Goal: Information Seeking & Learning: Learn about a topic

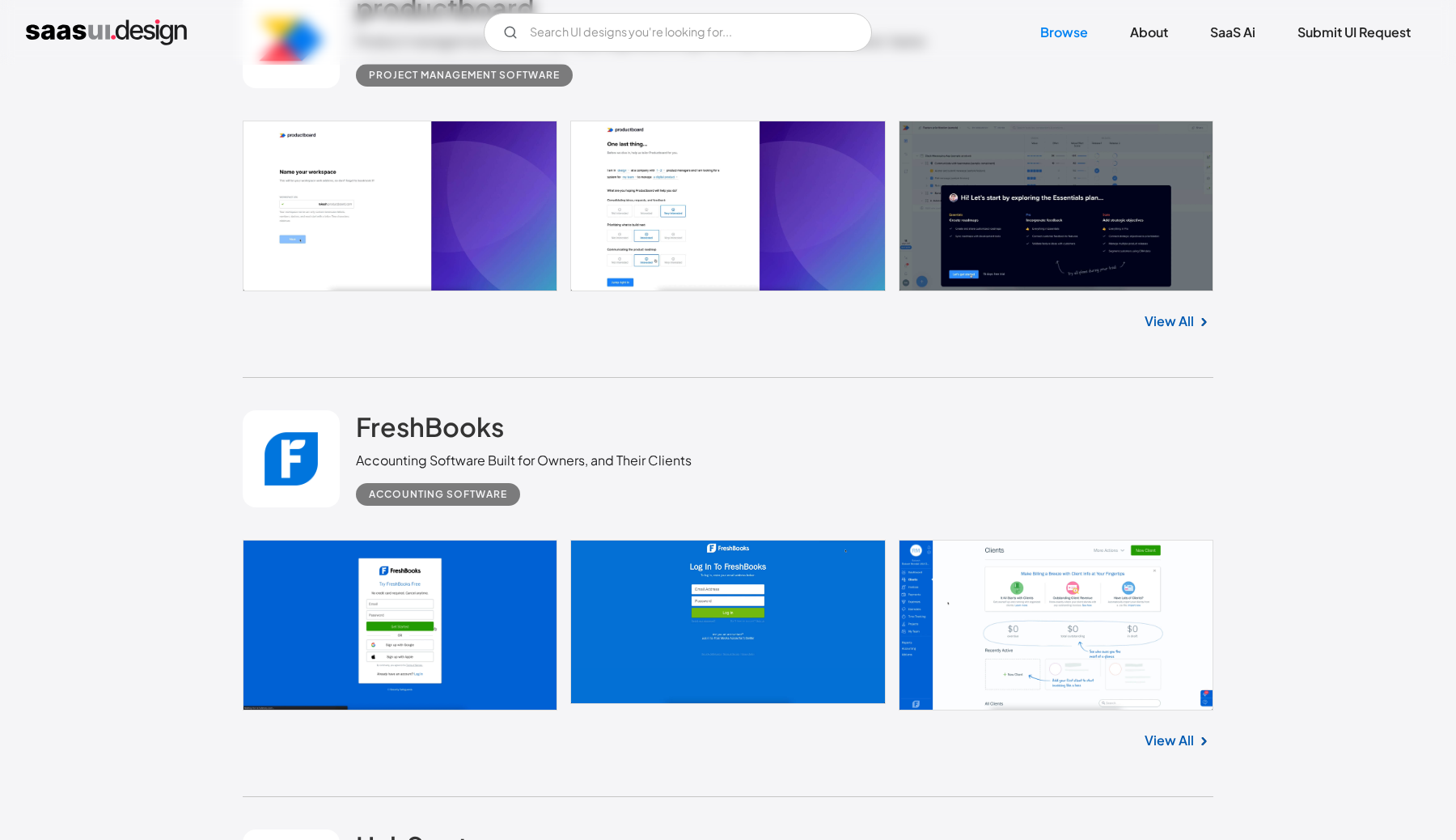
scroll to position [2555, 0]
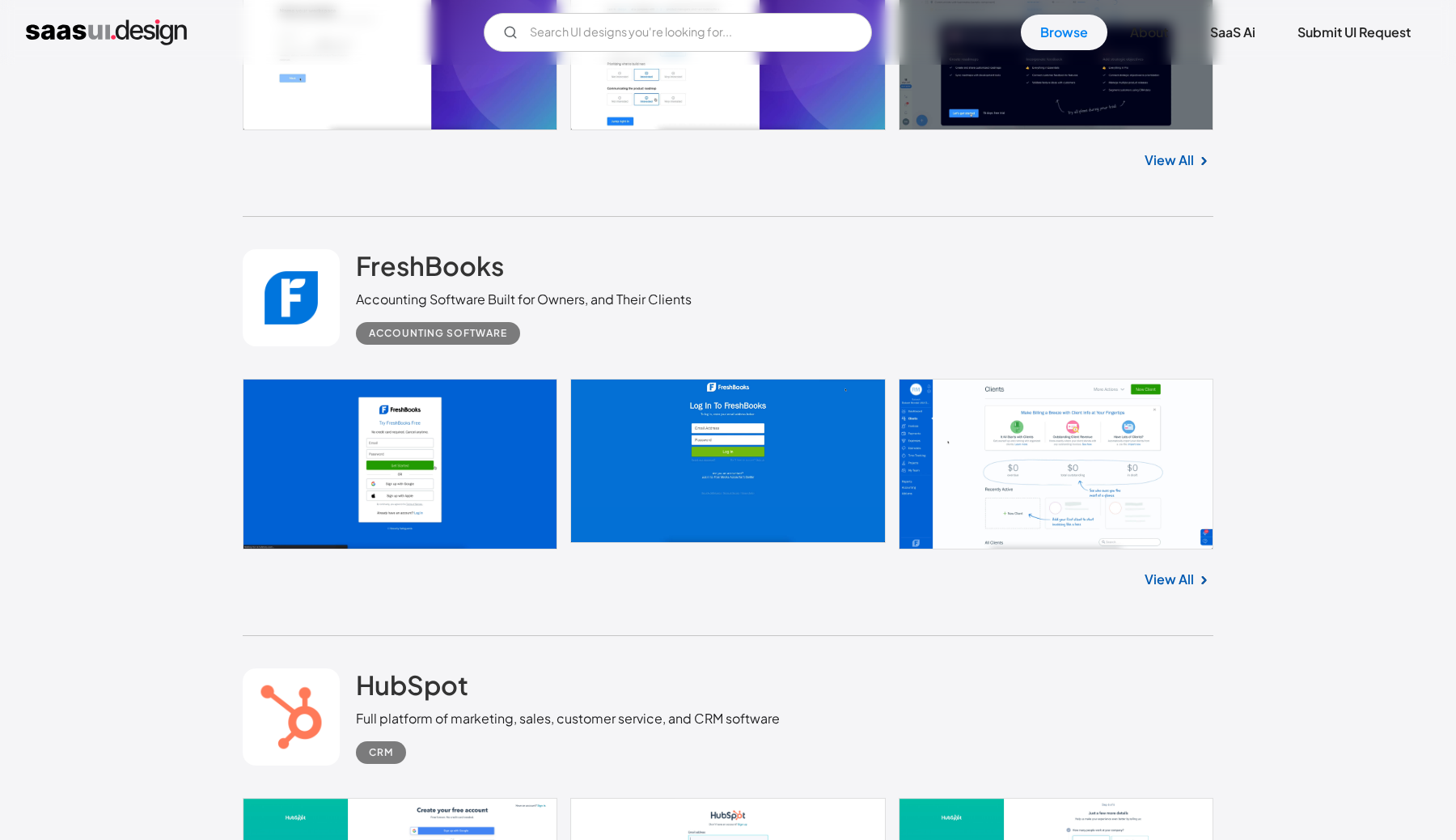
click at [1045, 415] on link at bounding box center [728, 464] width 971 height 171
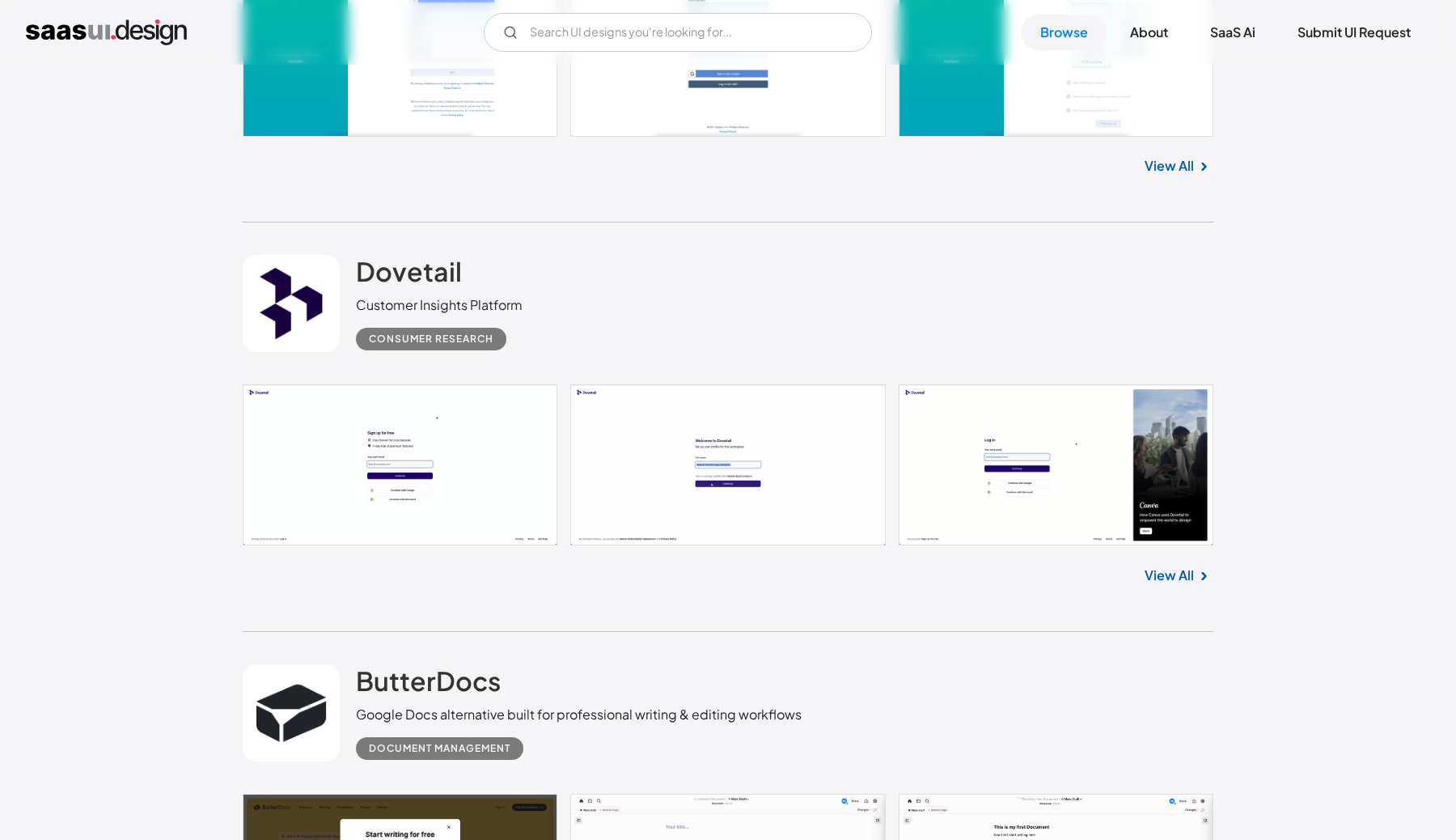
scroll to position [3482, 0]
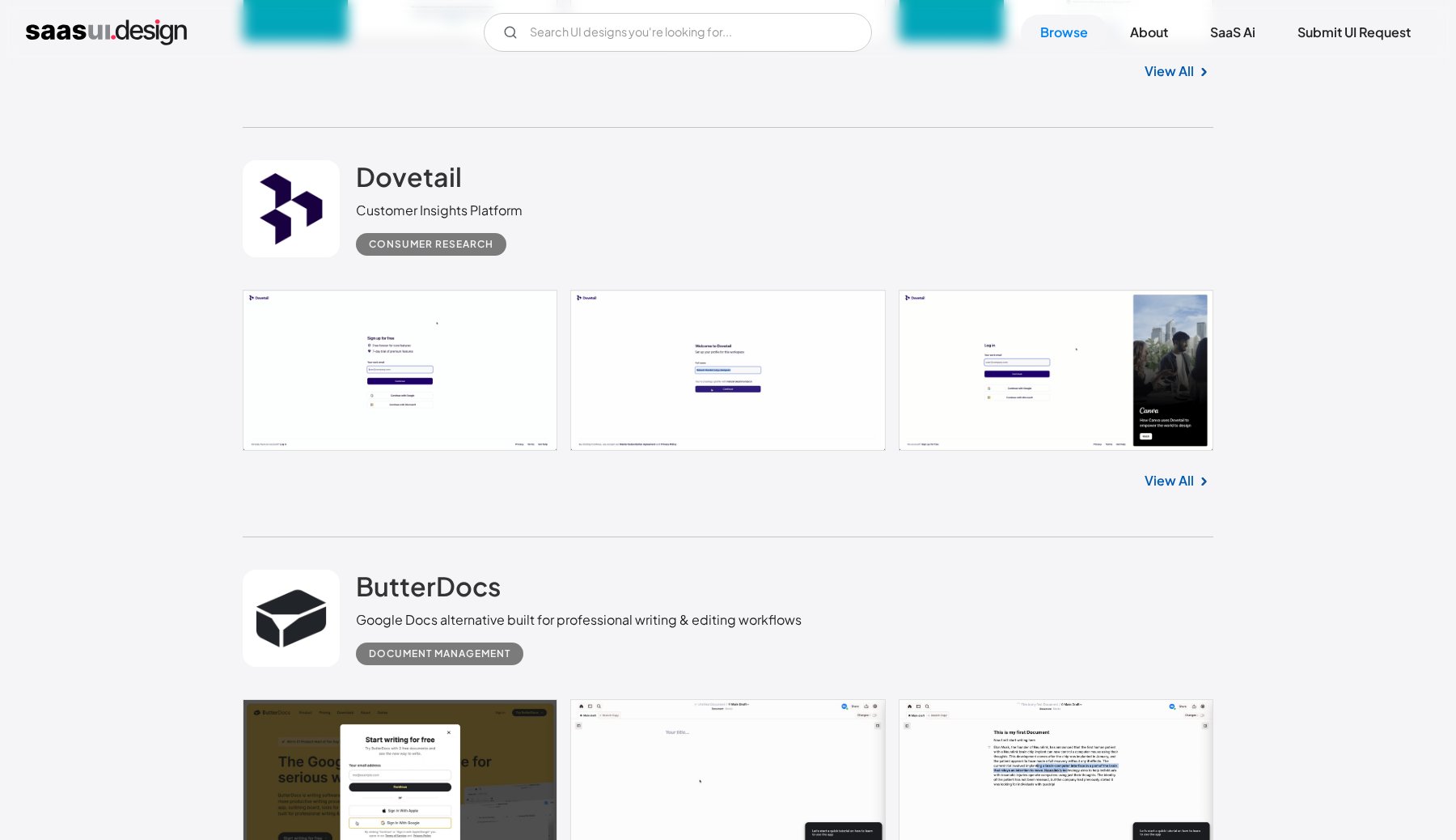
click at [1110, 413] on link at bounding box center [728, 370] width 971 height 161
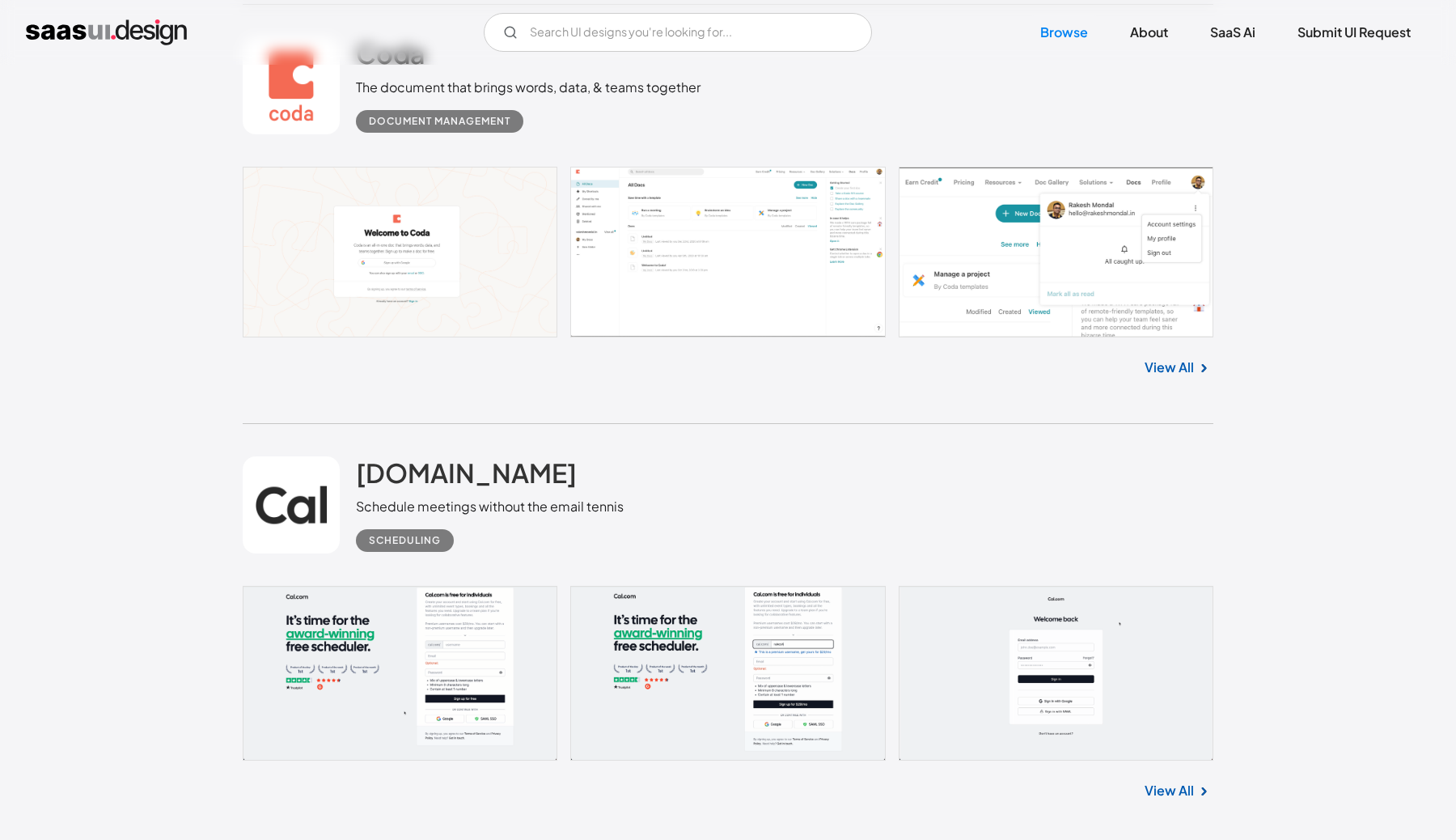
scroll to position [4420, 0]
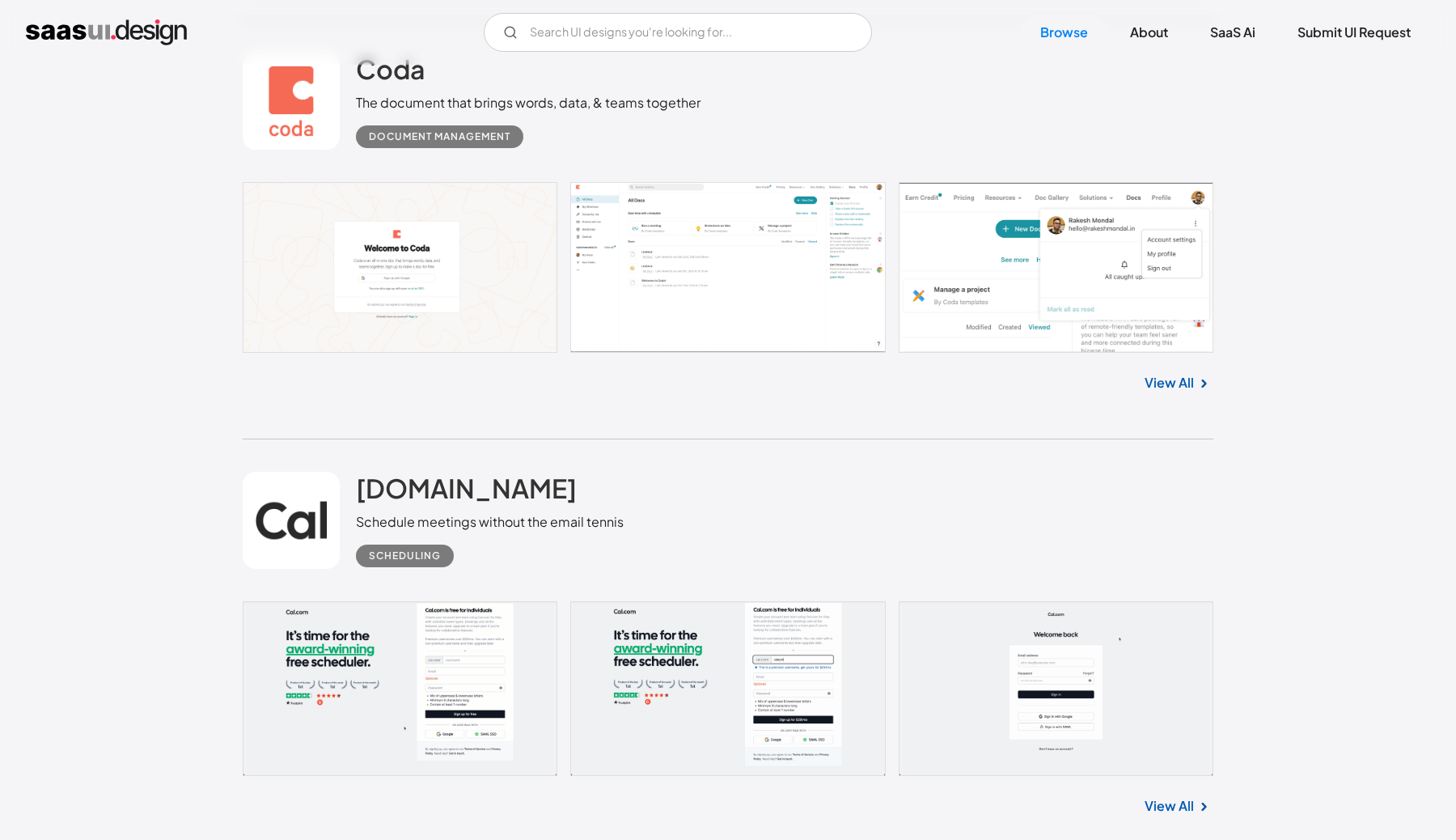
click at [758, 323] on link at bounding box center [728, 268] width 971 height 171
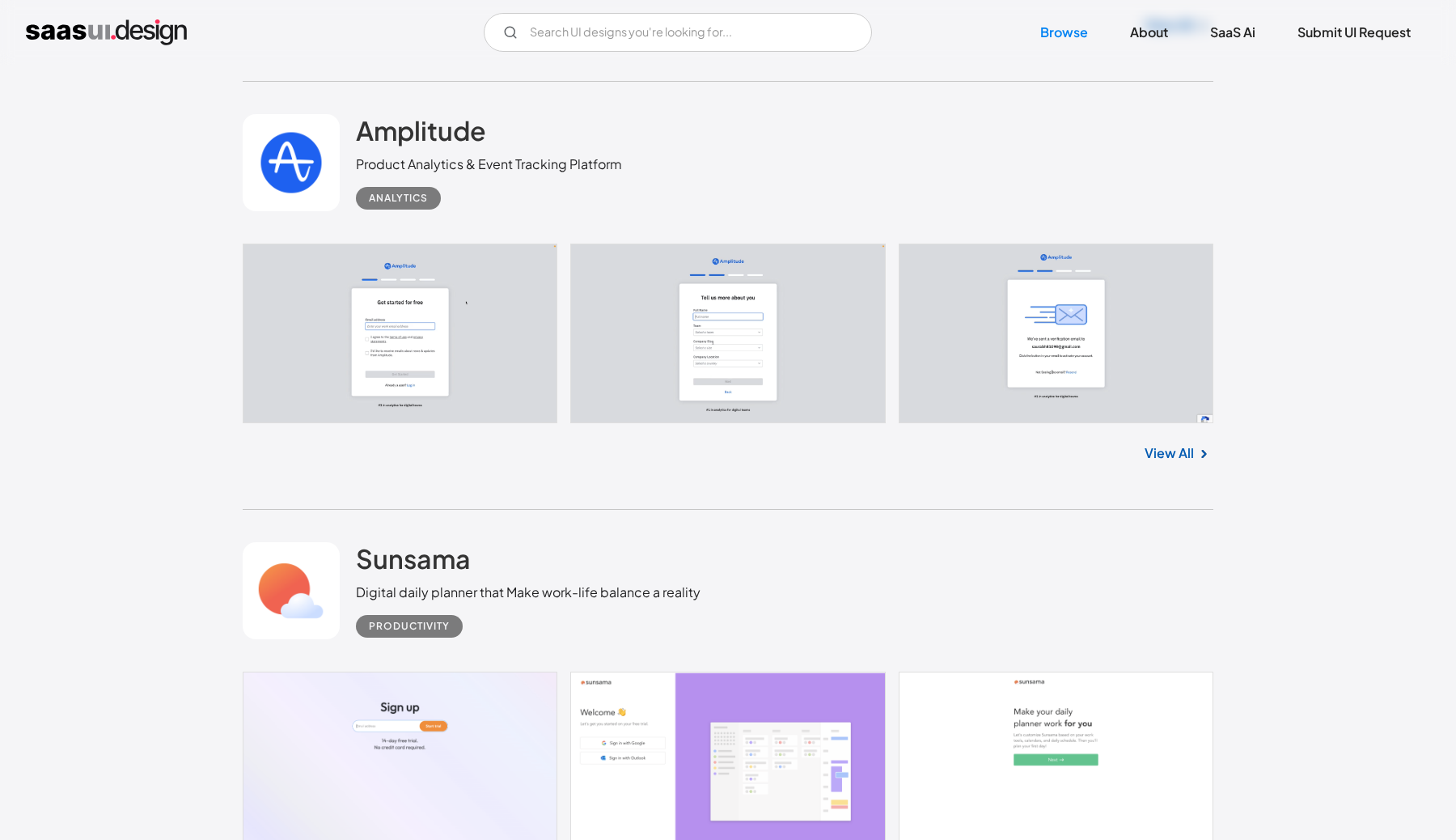
scroll to position [6979, 0]
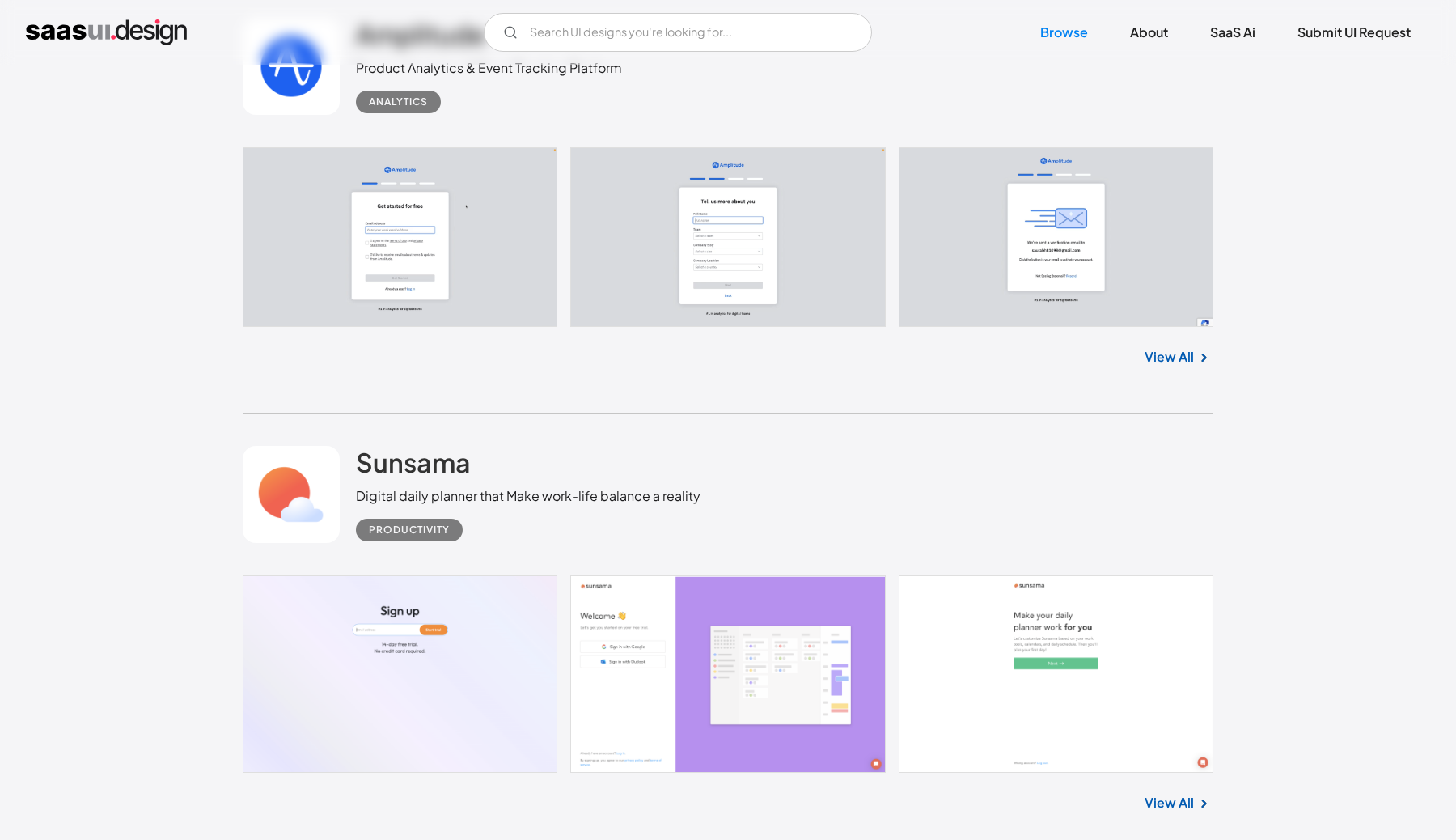
click at [1166, 366] on link "View All" at bounding box center [1169, 356] width 49 height 19
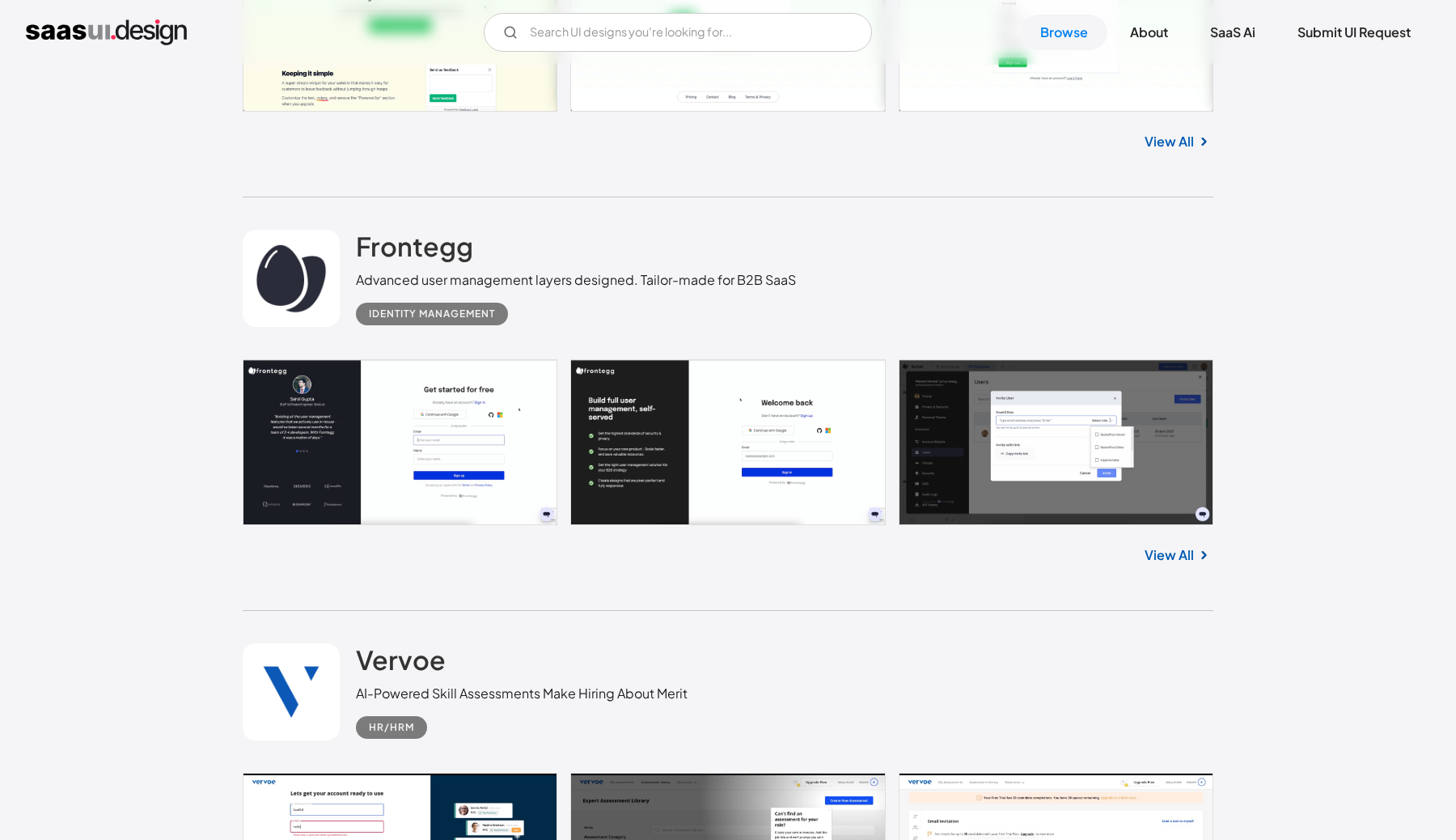
scroll to position [8559, 0]
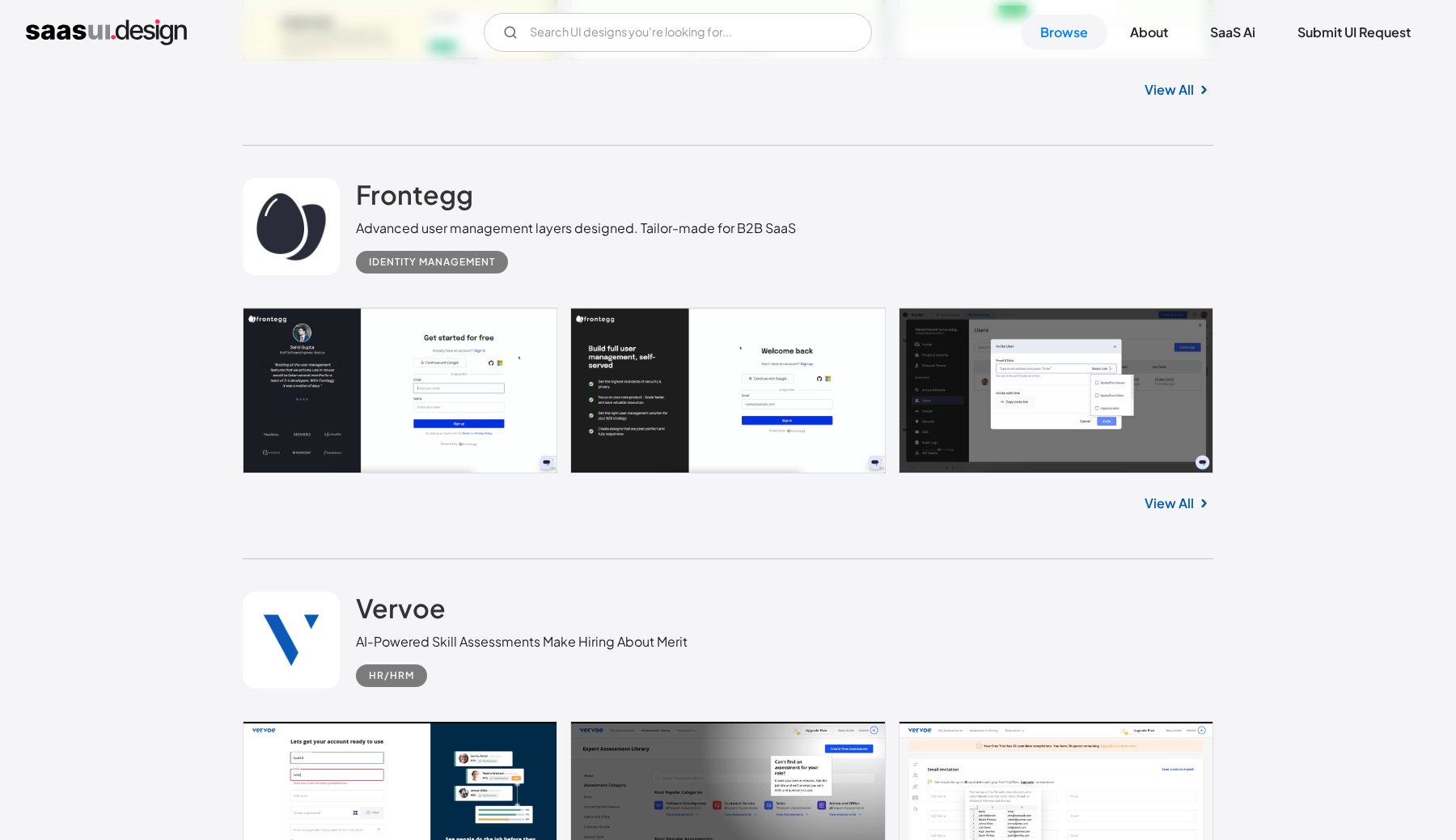
click at [999, 423] on link at bounding box center [728, 390] width 971 height 165
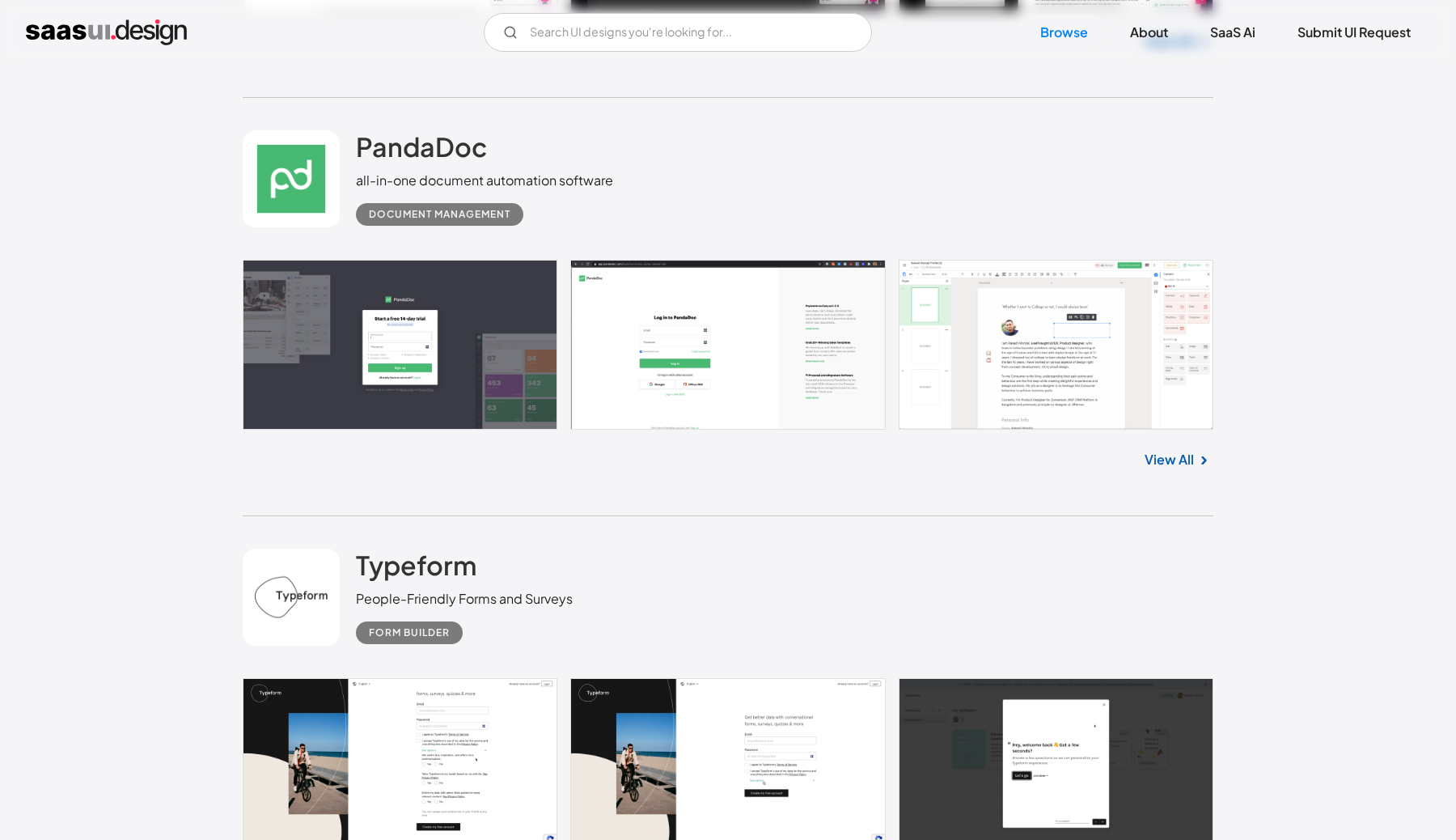
scroll to position [10074, 0]
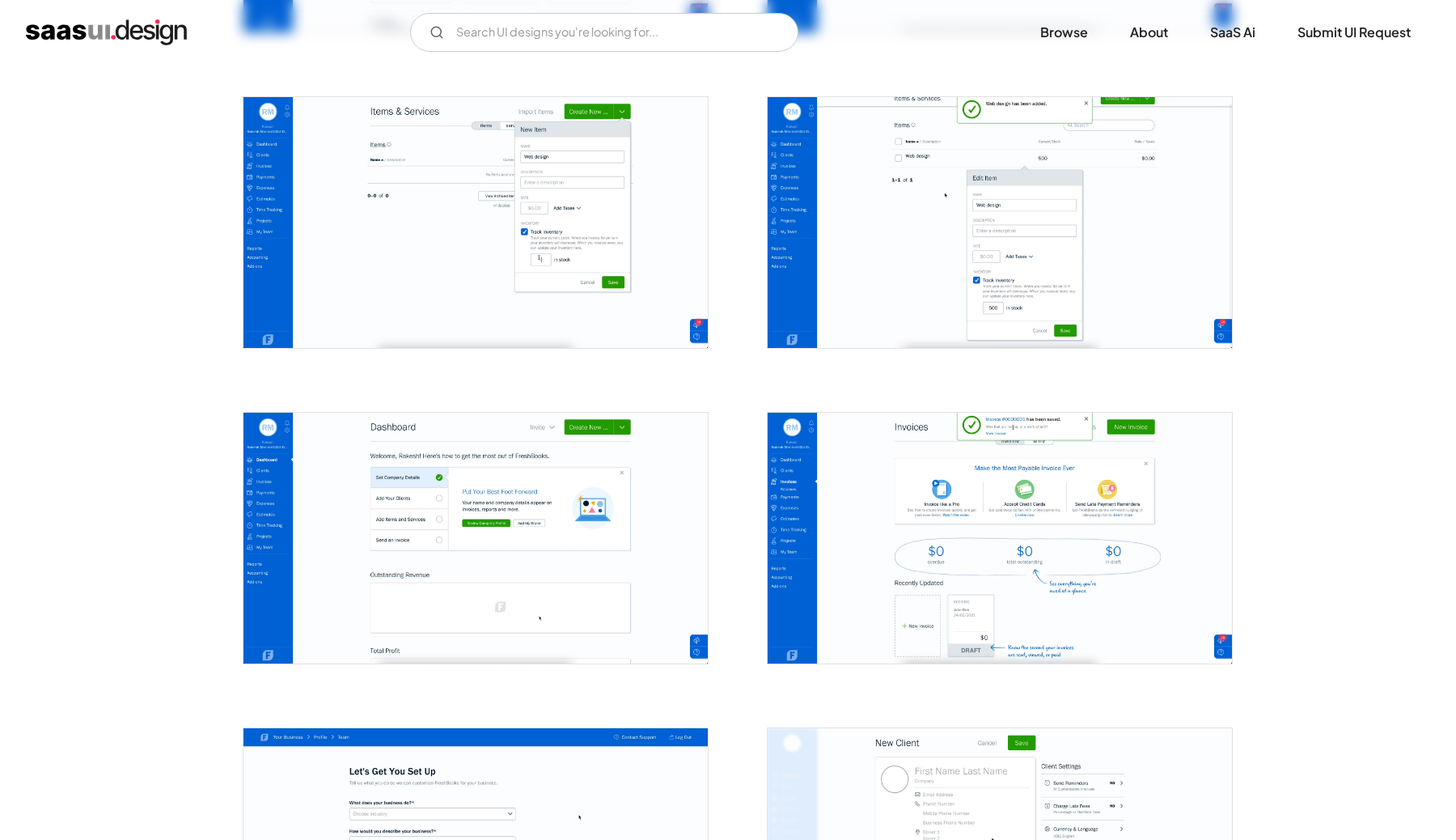
scroll to position [1097, 0]
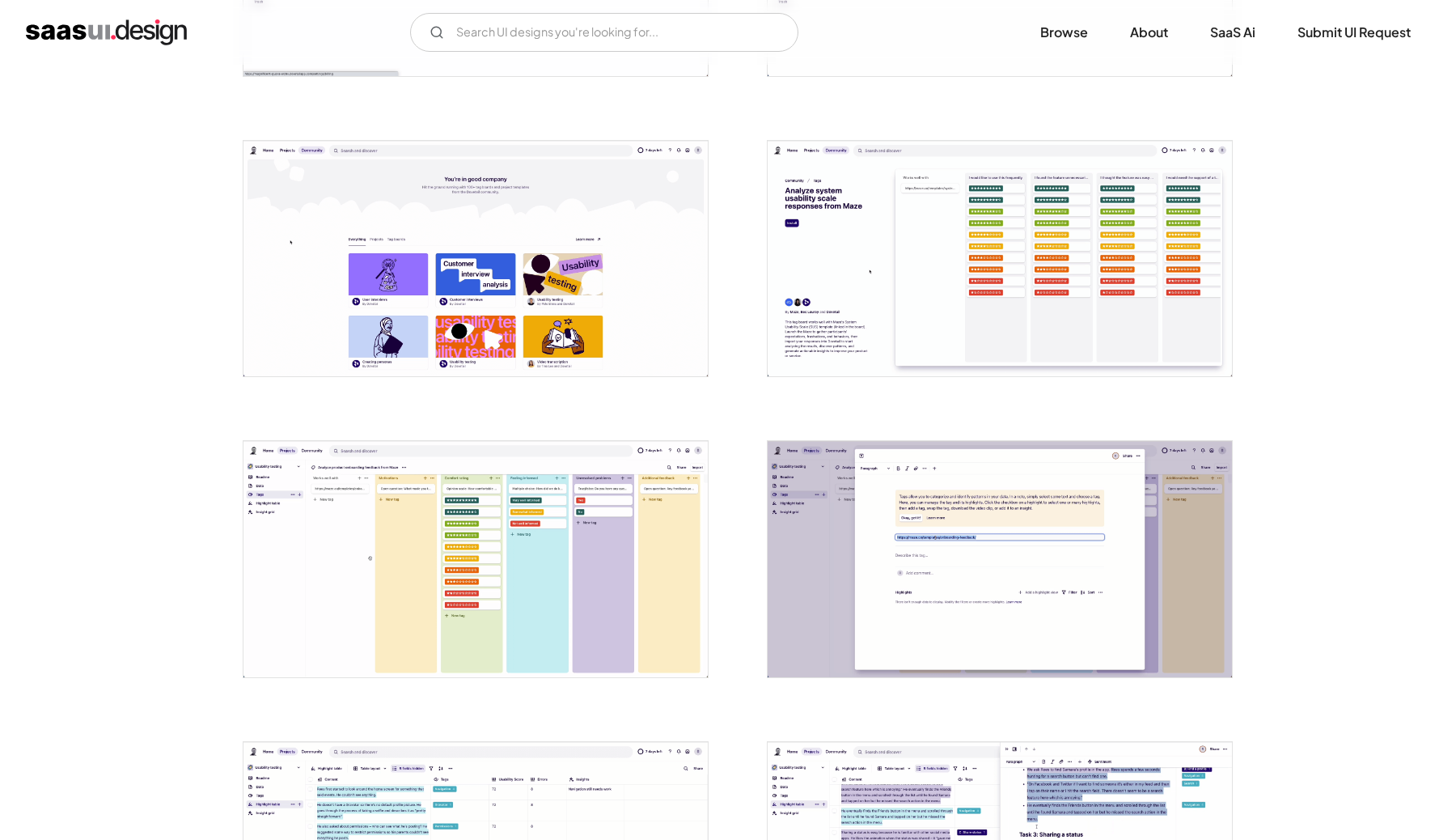
scroll to position [1536, 0]
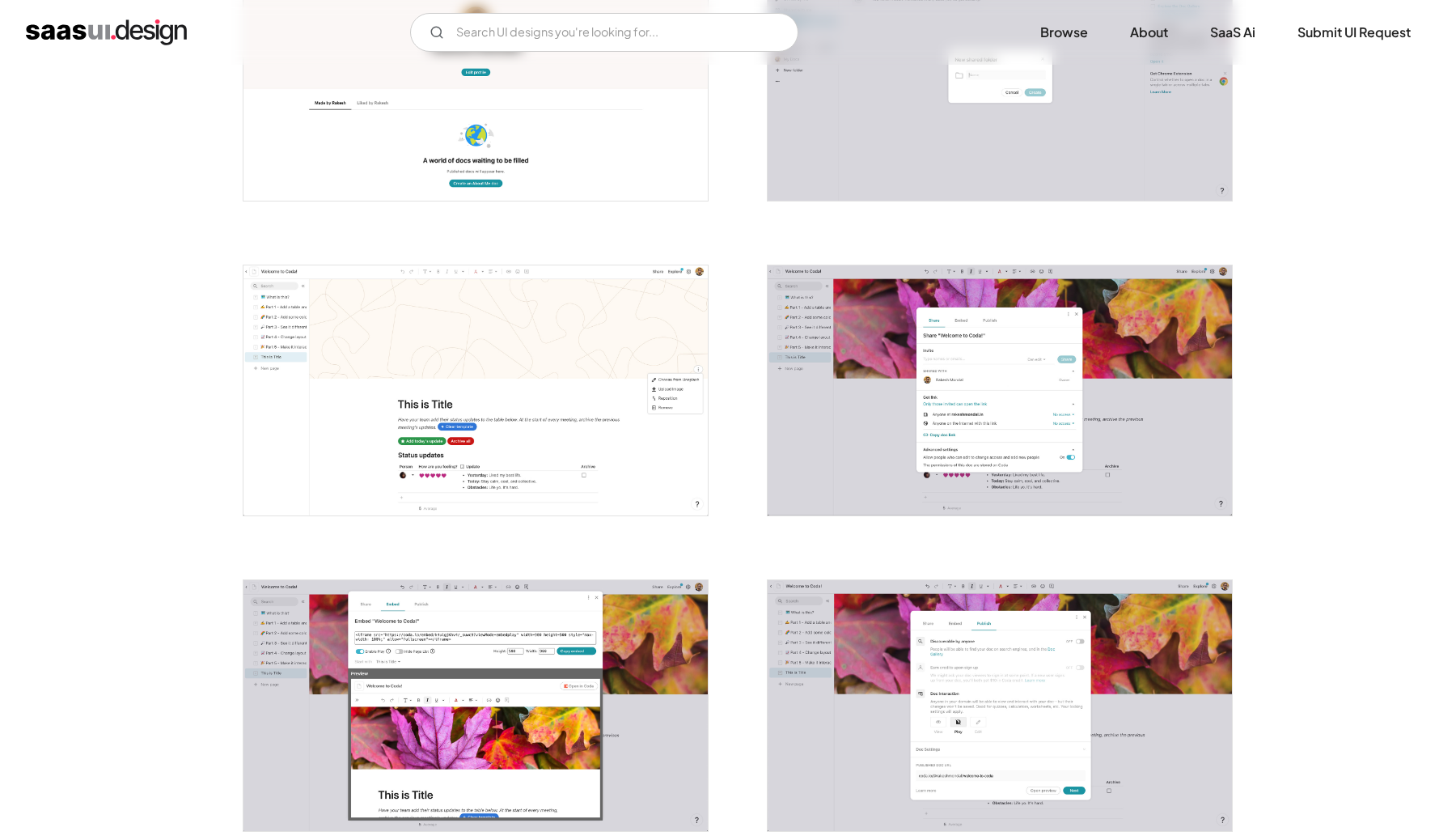
scroll to position [2667, 0]
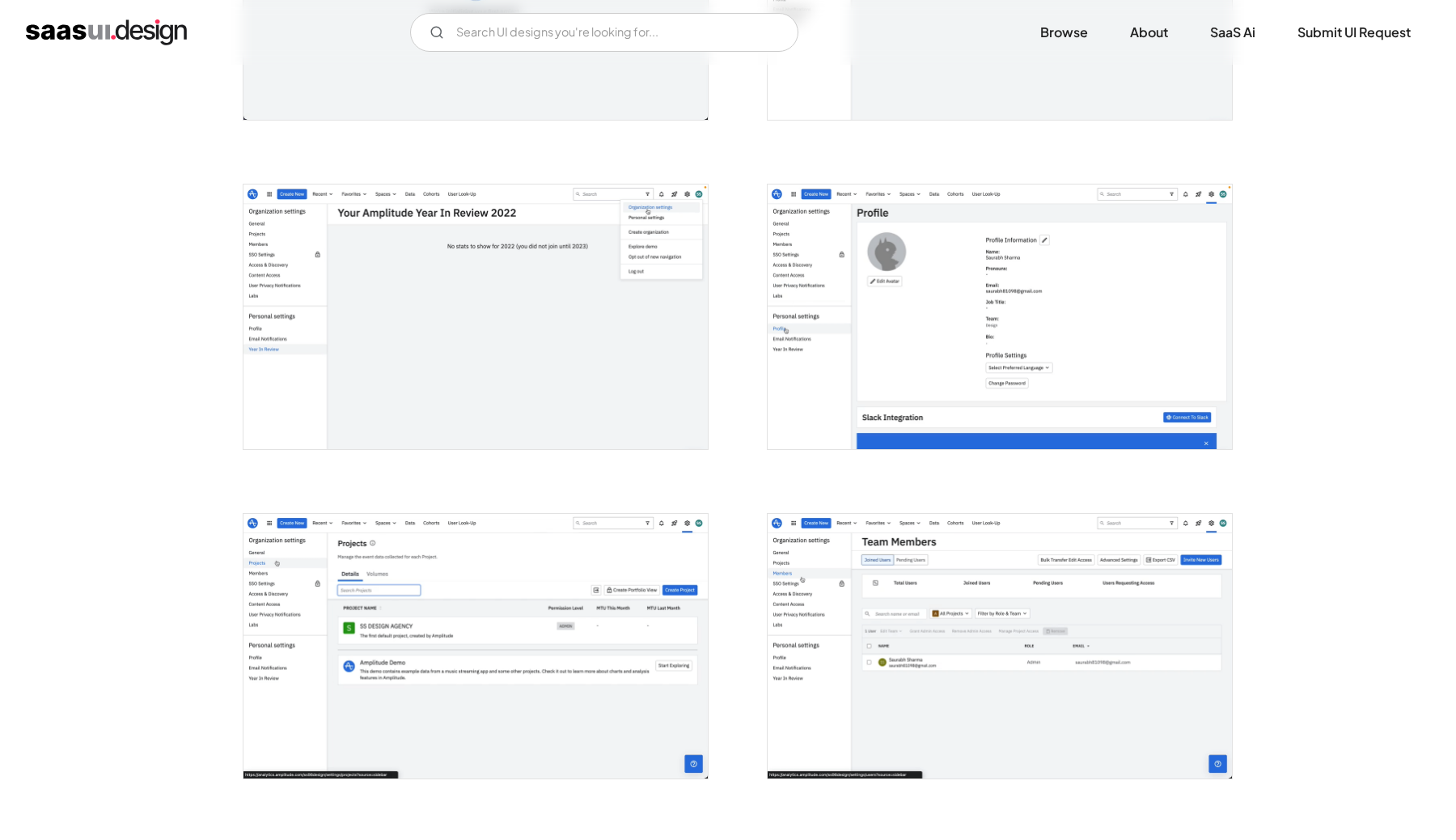
scroll to position [2867, 0]
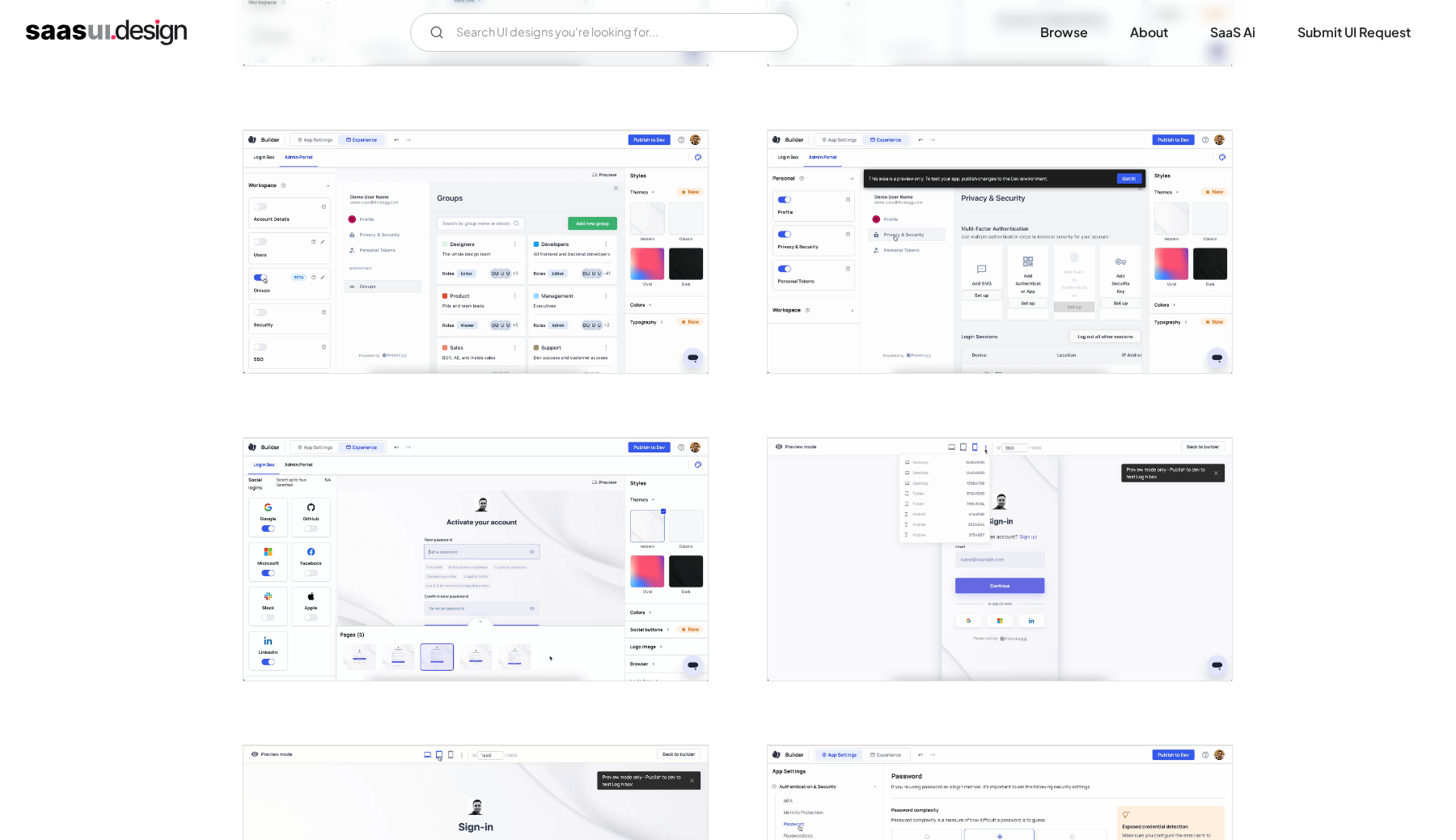
scroll to position [1871, 0]
